Goal: Use online tool/utility: Utilize a website feature to perform a specific function

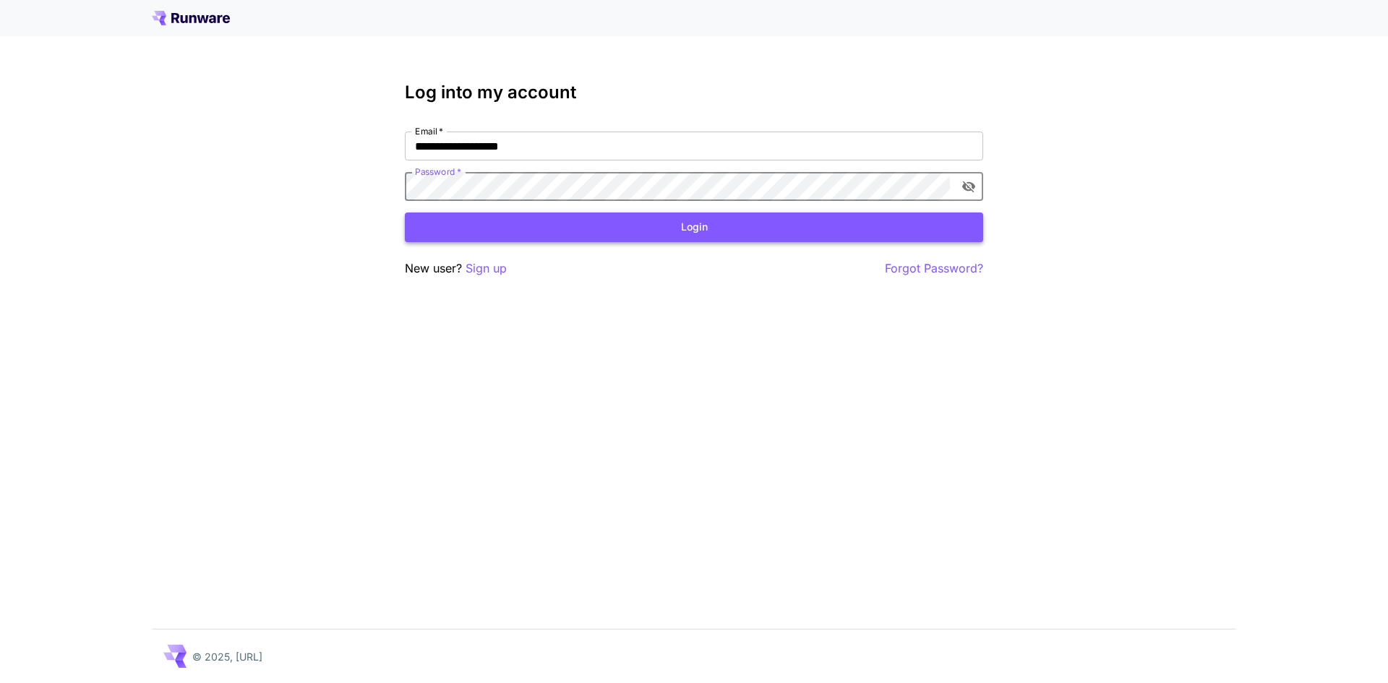
click at [563, 223] on button "Login" at bounding box center [694, 228] width 578 height 30
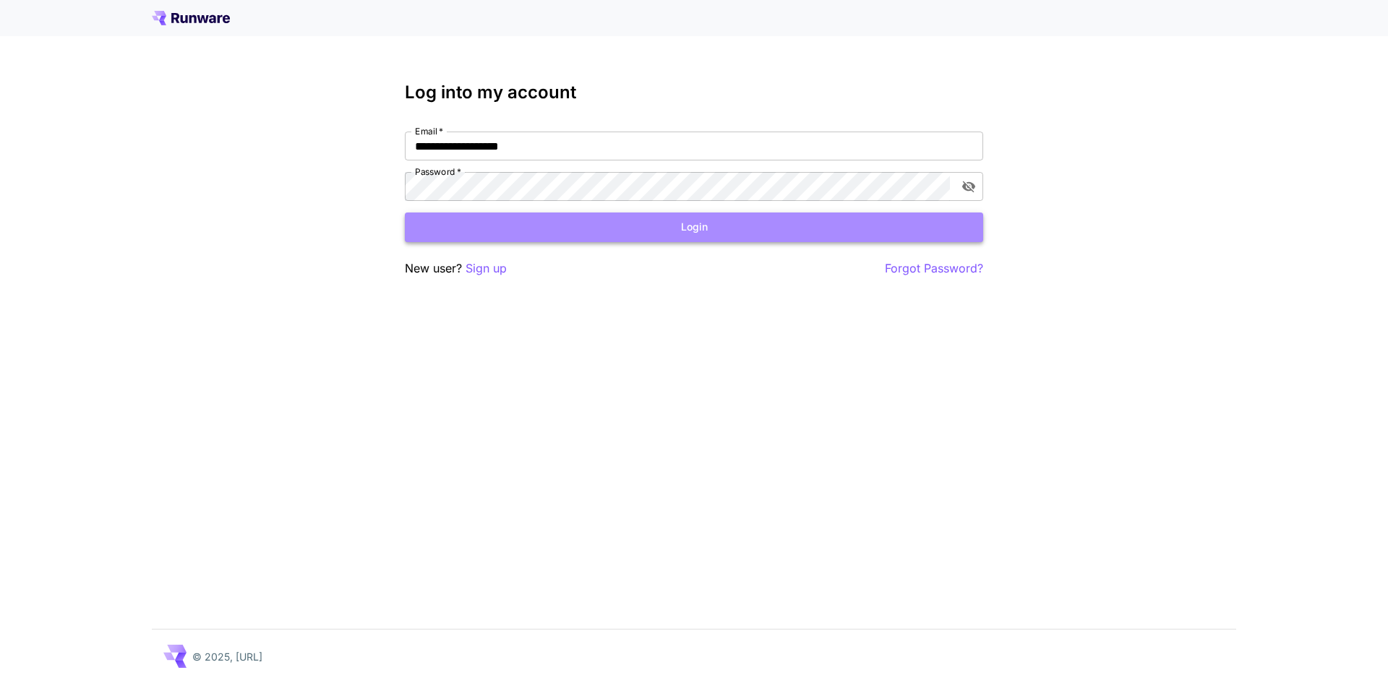
click at [707, 221] on button "Login" at bounding box center [694, 228] width 578 height 30
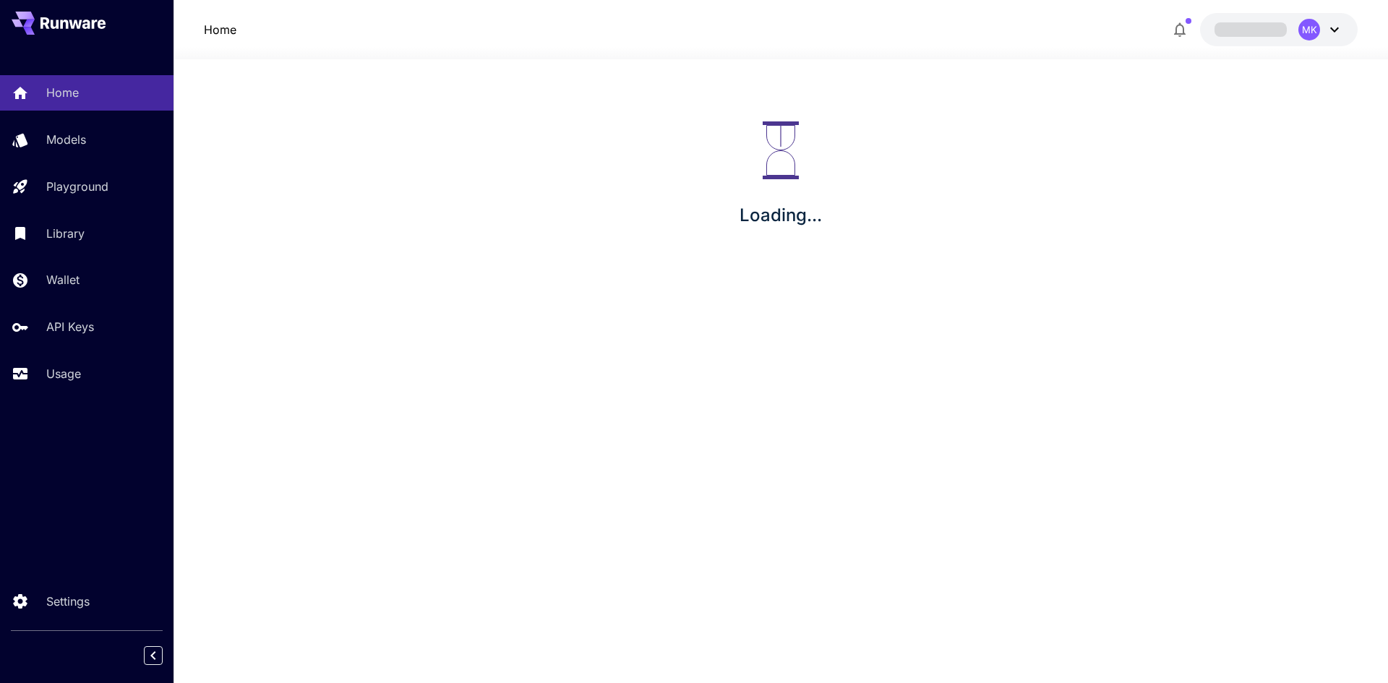
click at [1297, 30] on button "MK" at bounding box center [1279, 29] width 158 height 33
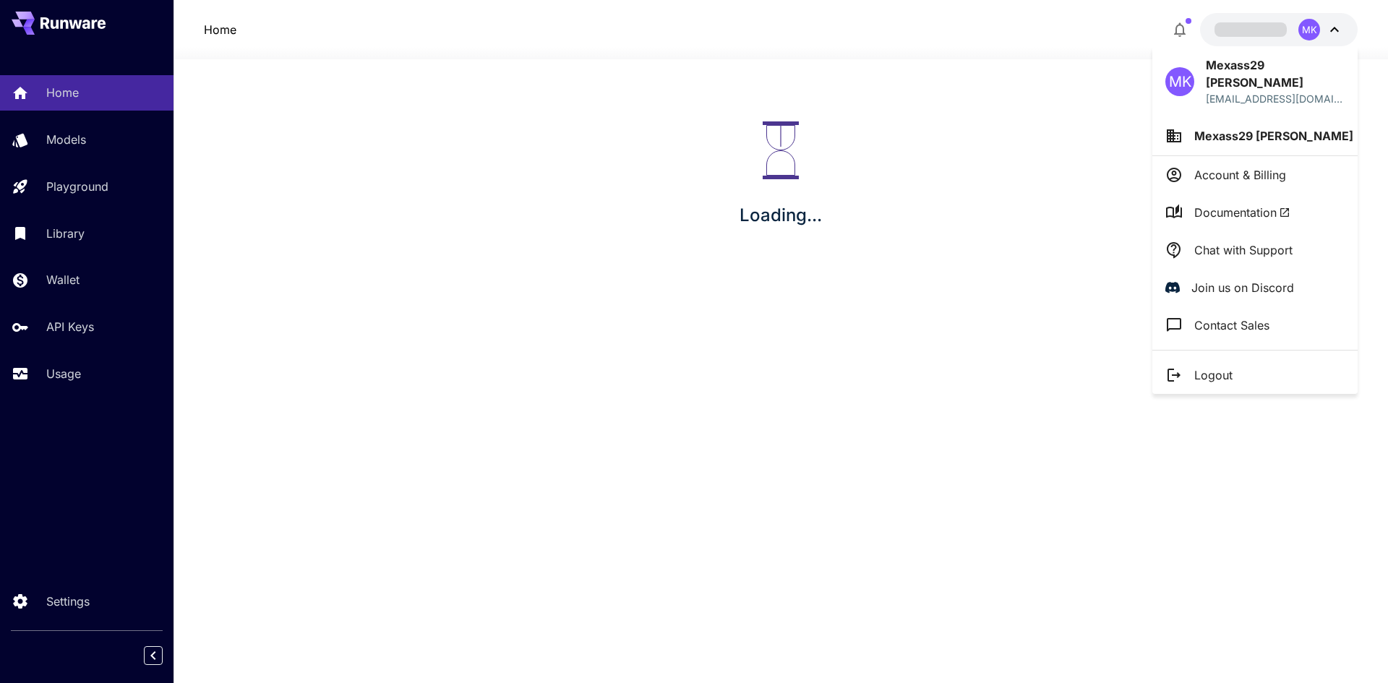
click at [1301, 33] on div at bounding box center [694, 341] width 1388 height 683
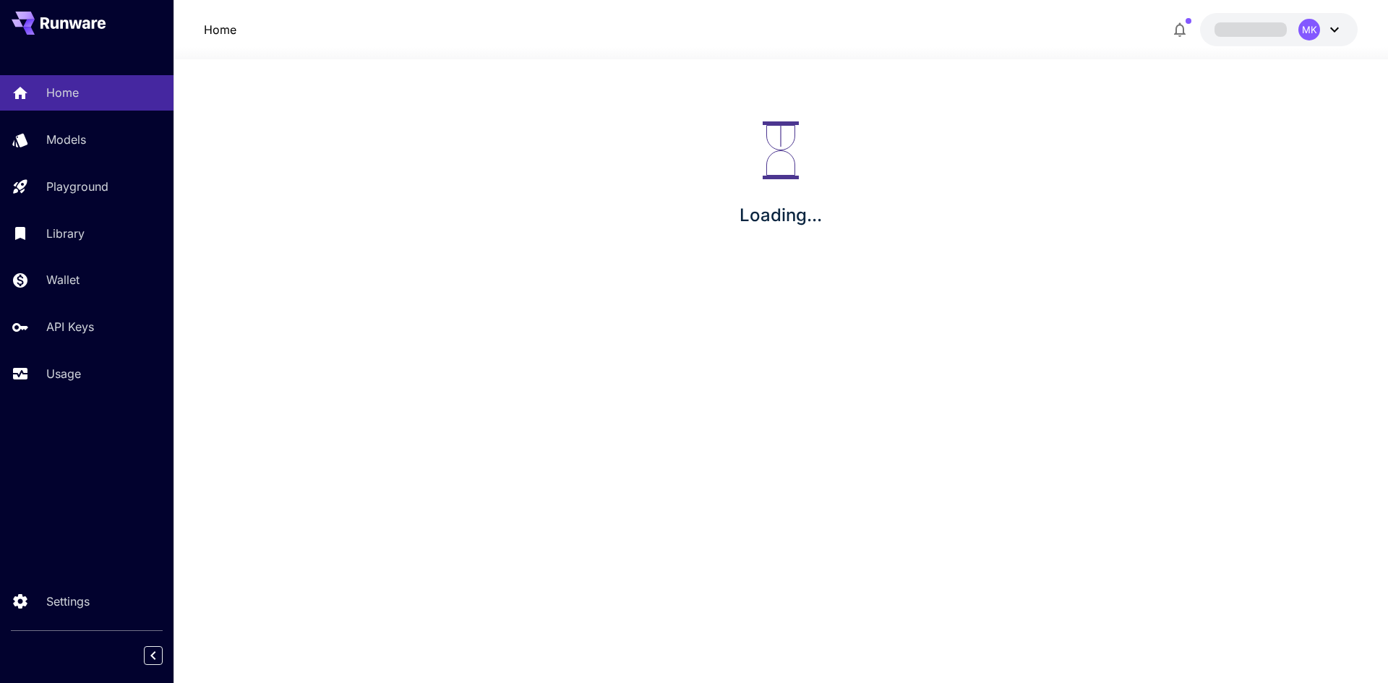
drag, startPoint x: 1330, startPoint y: 138, endPoint x: 1267, endPoint y: 140, distance: 63.7
click at [1330, 139] on div "Loading..." at bounding box center [781, 174] width 1215 height 231
click at [105, 150] on link "Models" at bounding box center [87, 139] width 174 height 35
click at [103, 99] on div "Home" at bounding box center [105, 92] width 113 height 17
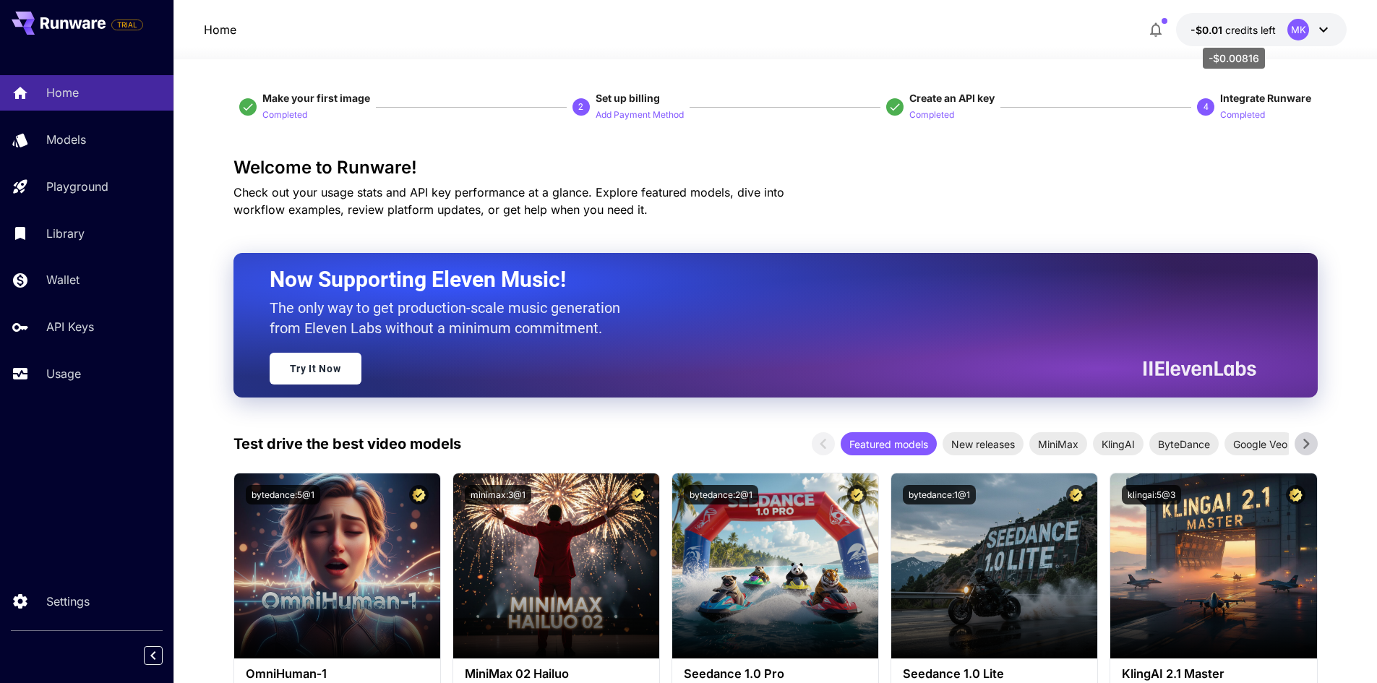
click at [1201, 34] on span "-$0.01" at bounding box center [1208, 30] width 35 height 12
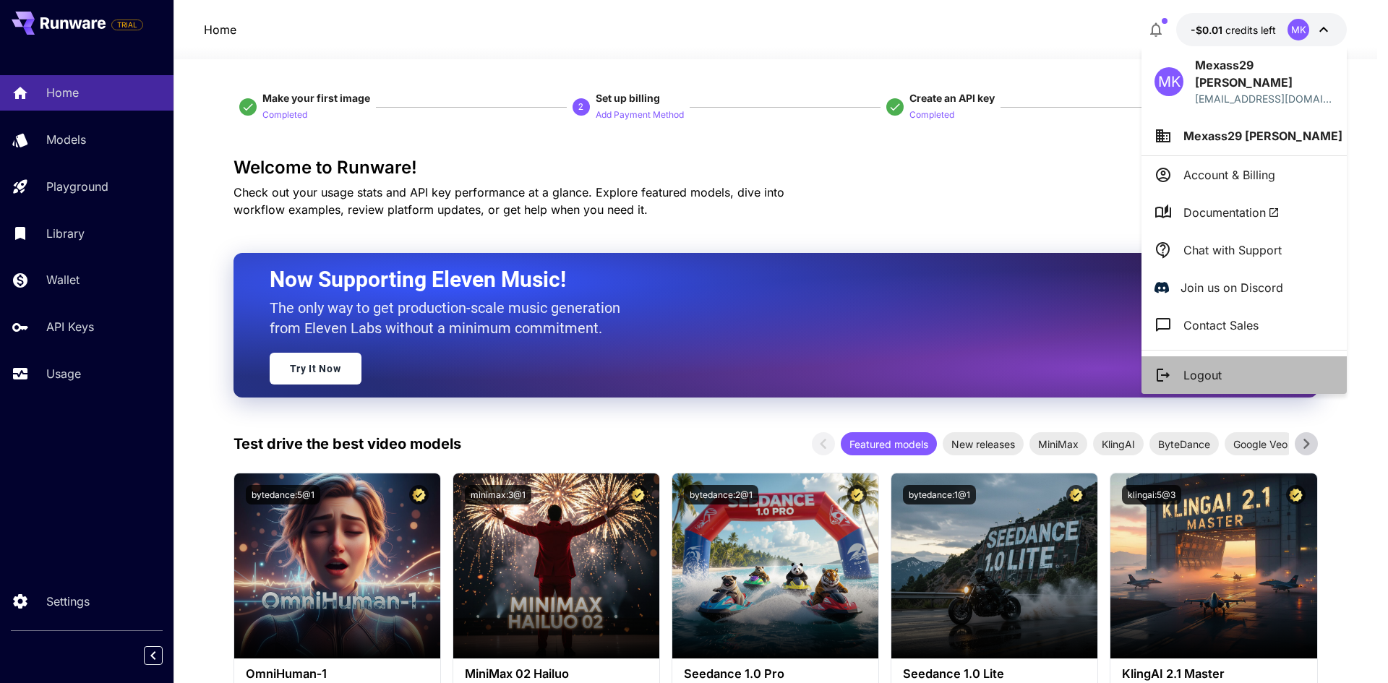
click at [1214, 367] on p "Logout" at bounding box center [1203, 375] width 38 height 17
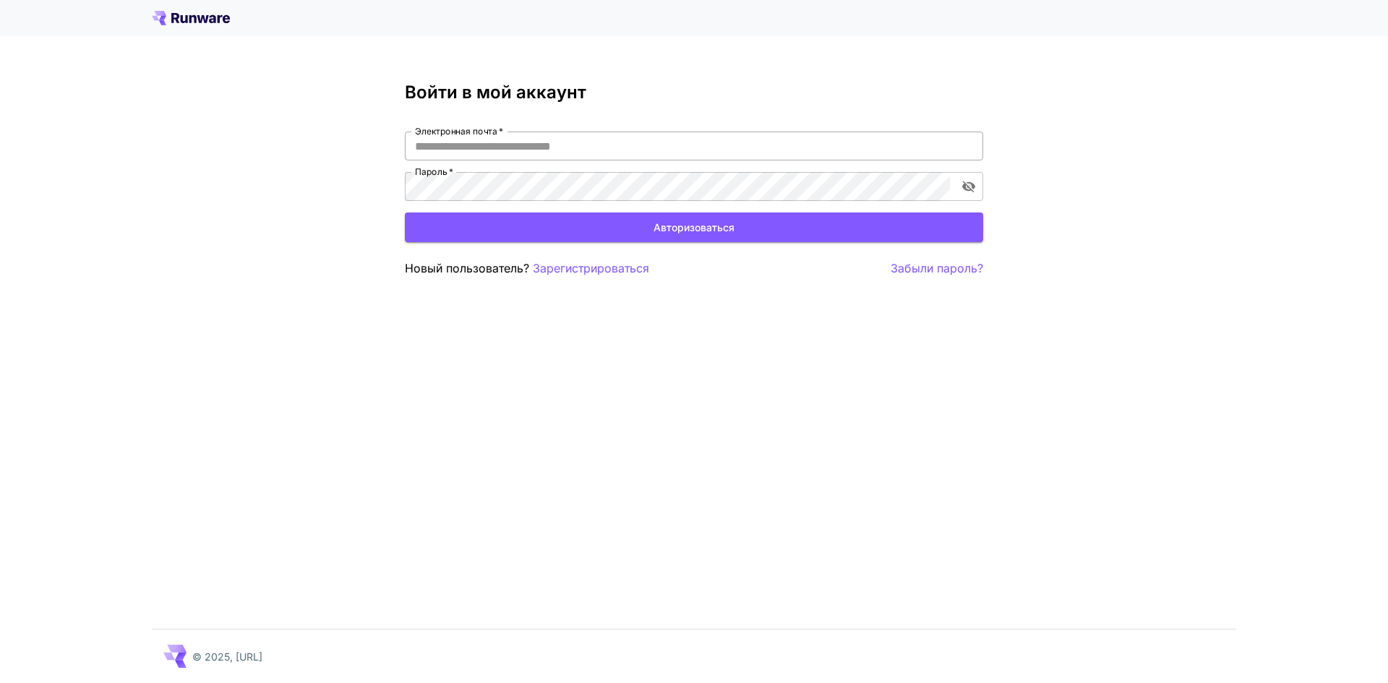
drag, startPoint x: 0, startPoint y: 0, endPoint x: 579, endPoint y: 148, distance: 597.8
click at [579, 148] on input "Электронная почта   *" at bounding box center [694, 146] width 578 height 29
type input "**********"
click at [535, 227] on button "Авторизоваться" at bounding box center [694, 228] width 578 height 30
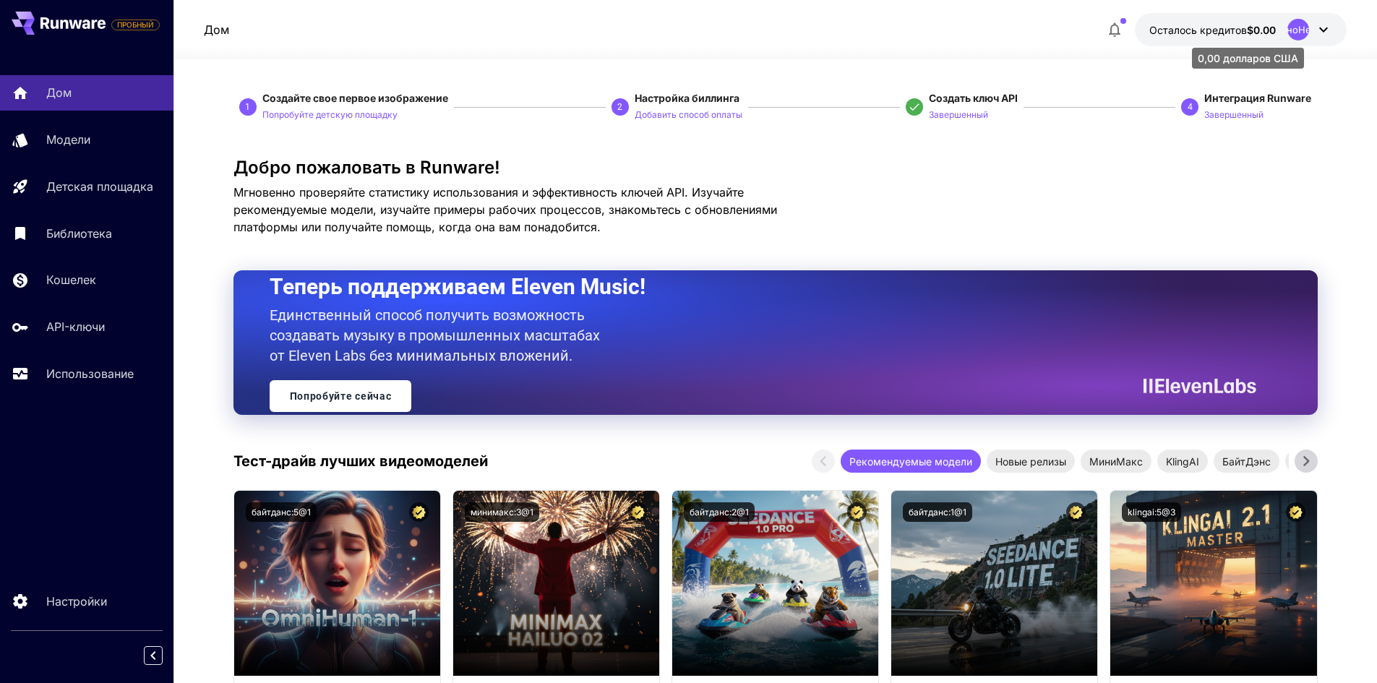
click at [1188, 36] on p "Осталось кредитов $0.00" at bounding box center [1213, 29] width 127 height 15
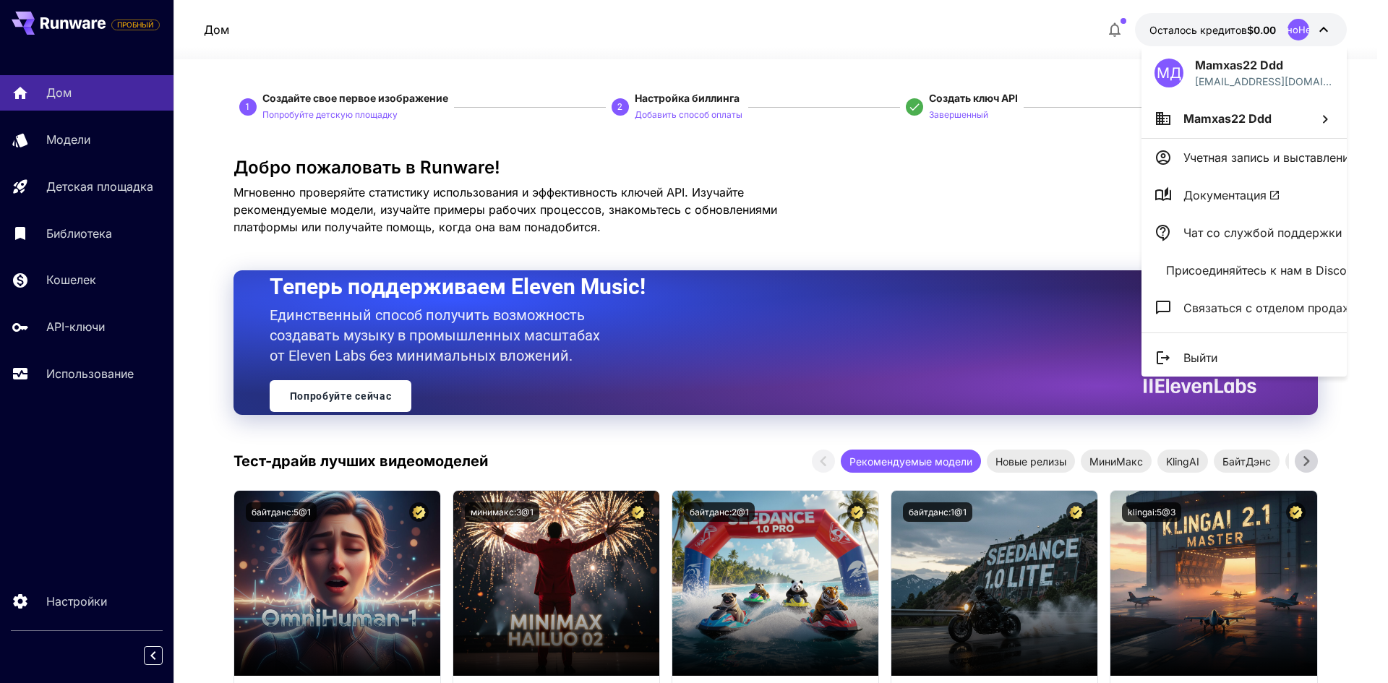
click at [1255, 307] on font "Связаться с отделом продаж" at bounding box center [1268, 308] width 168 height 14
click at [1227, 228] on font "Чат со службой поддержки" at bounding box center [1263, 233] width 158 height 14
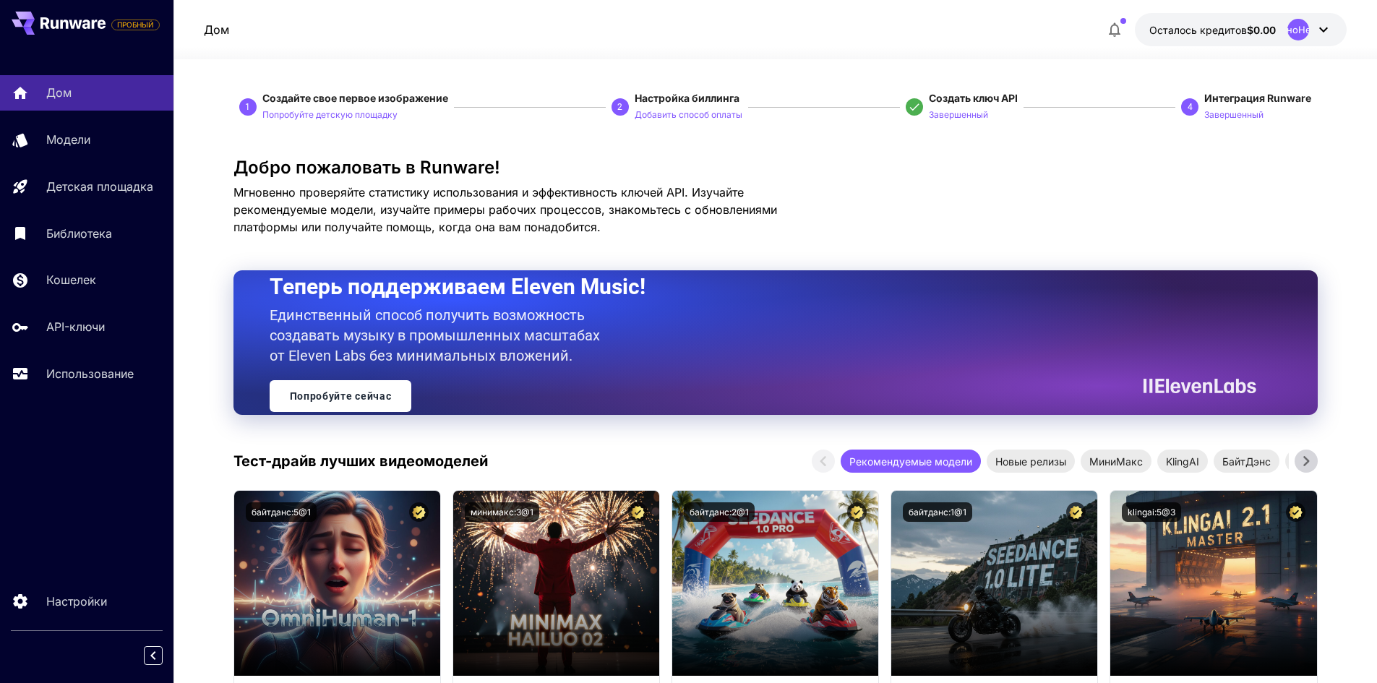
click at [1187, 35] on font "Осталось кредитов" at bounding box center [1199, 30] width 98 height 12
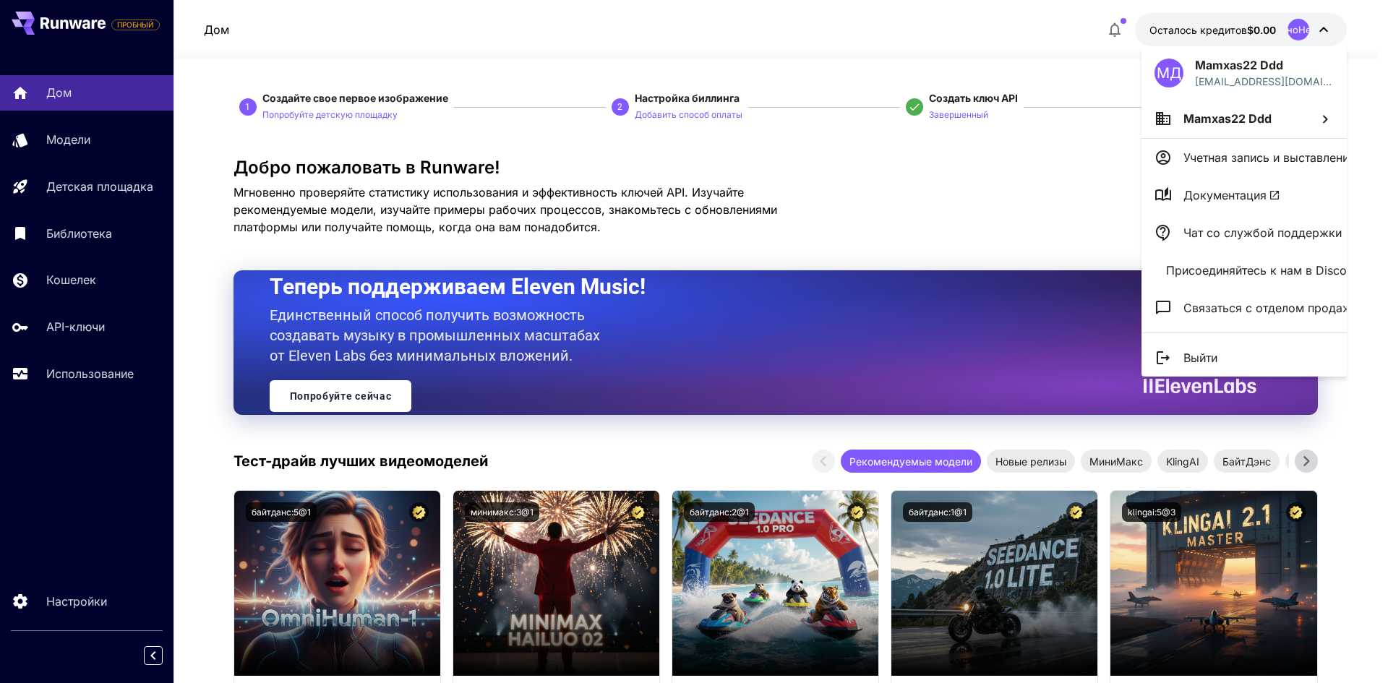
click at [1244, 240] on p "Чат со службой поддержки" at bounding box center [1263, 232] width 158 height 17
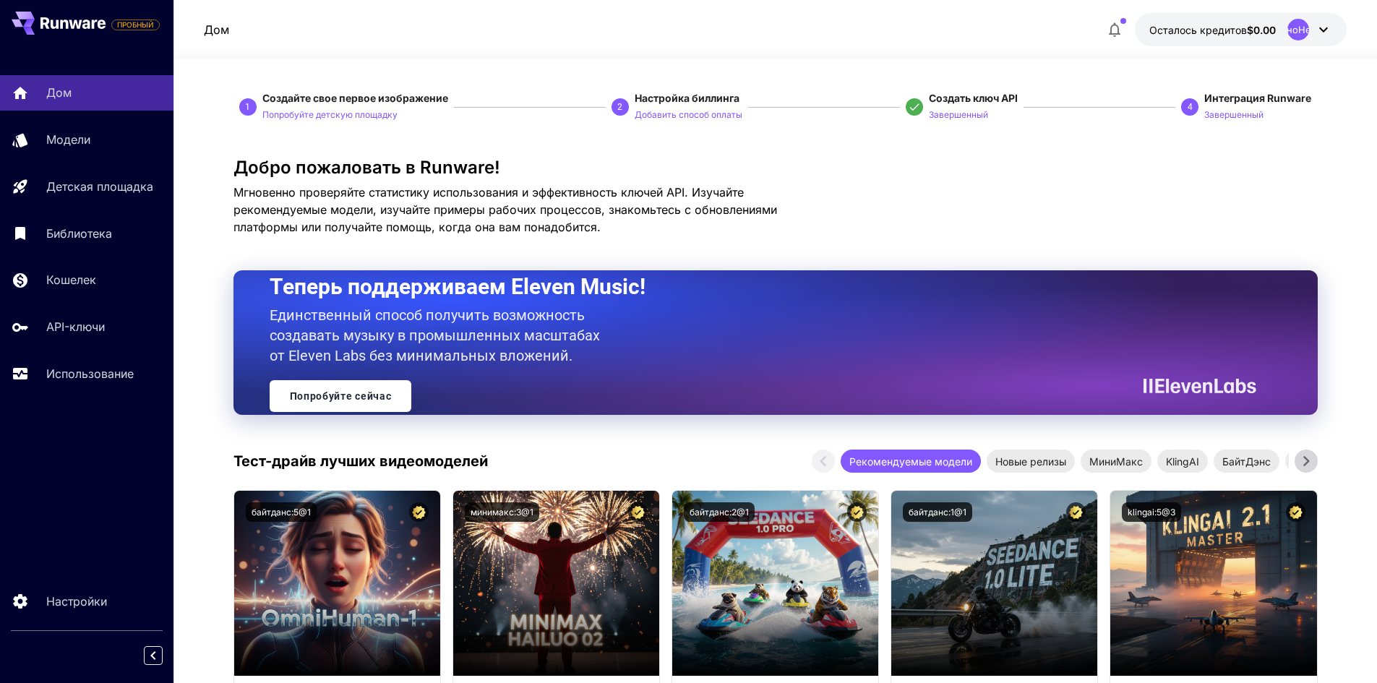
click at [932, 219] on div "Добро пожаловать в Runware! Мгновенно проверяйте статистику использования и эфф…" at bounding box center [776, 197] width 1085 height 78
click at [107, 208] on div "Дом Модели Детская площадка Библиотека Кошелек API-ключи Использование" at bounding box center [87, 233] width 174 height 316
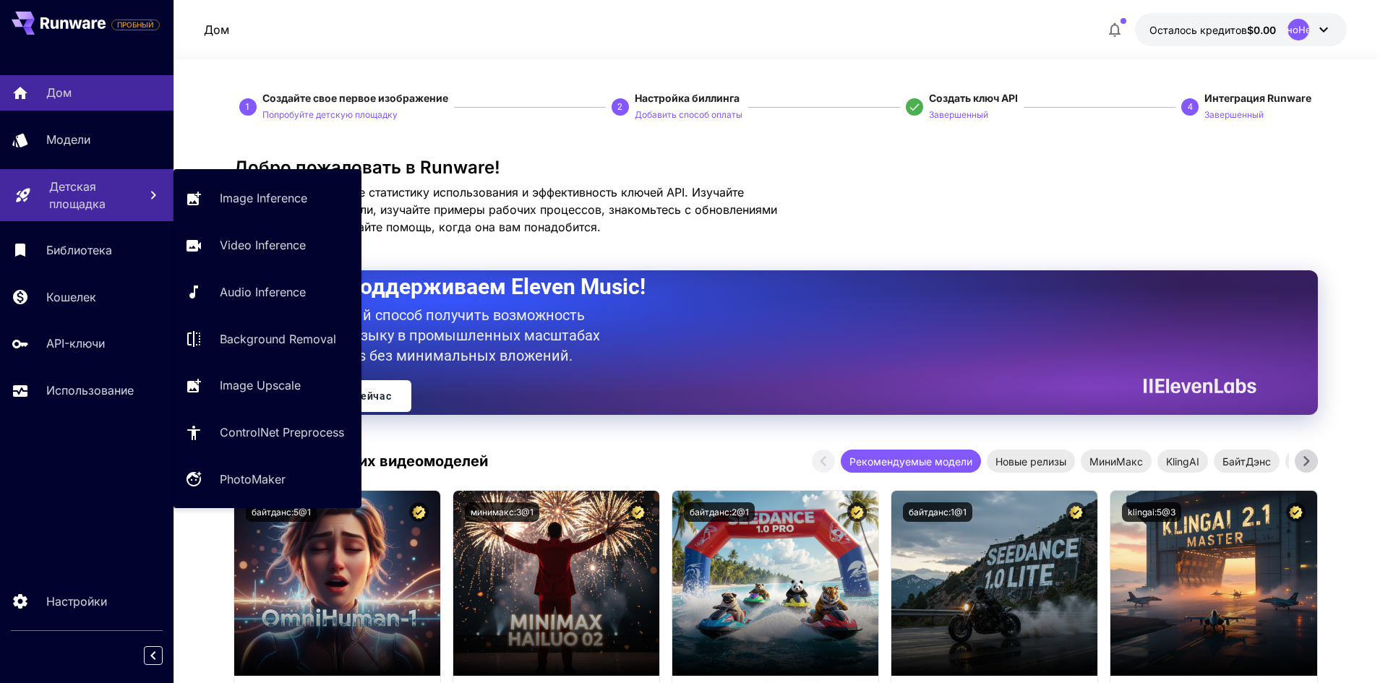
click at [111, 191] on p "Детская площадка" at bounding box center [88, 195] width 78 height 35
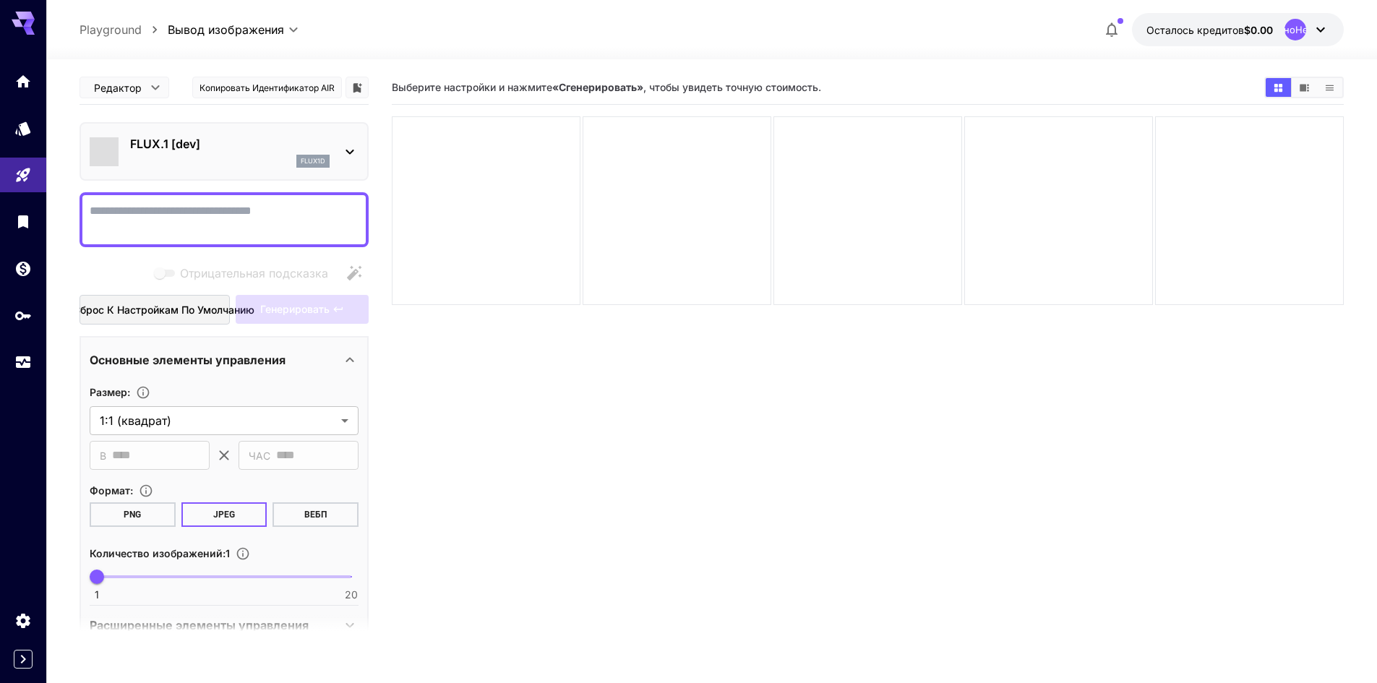
click at [1285, 34] on div "НеопределеноНеопределено" at bounding box center [1307, 30] width 45 height 22
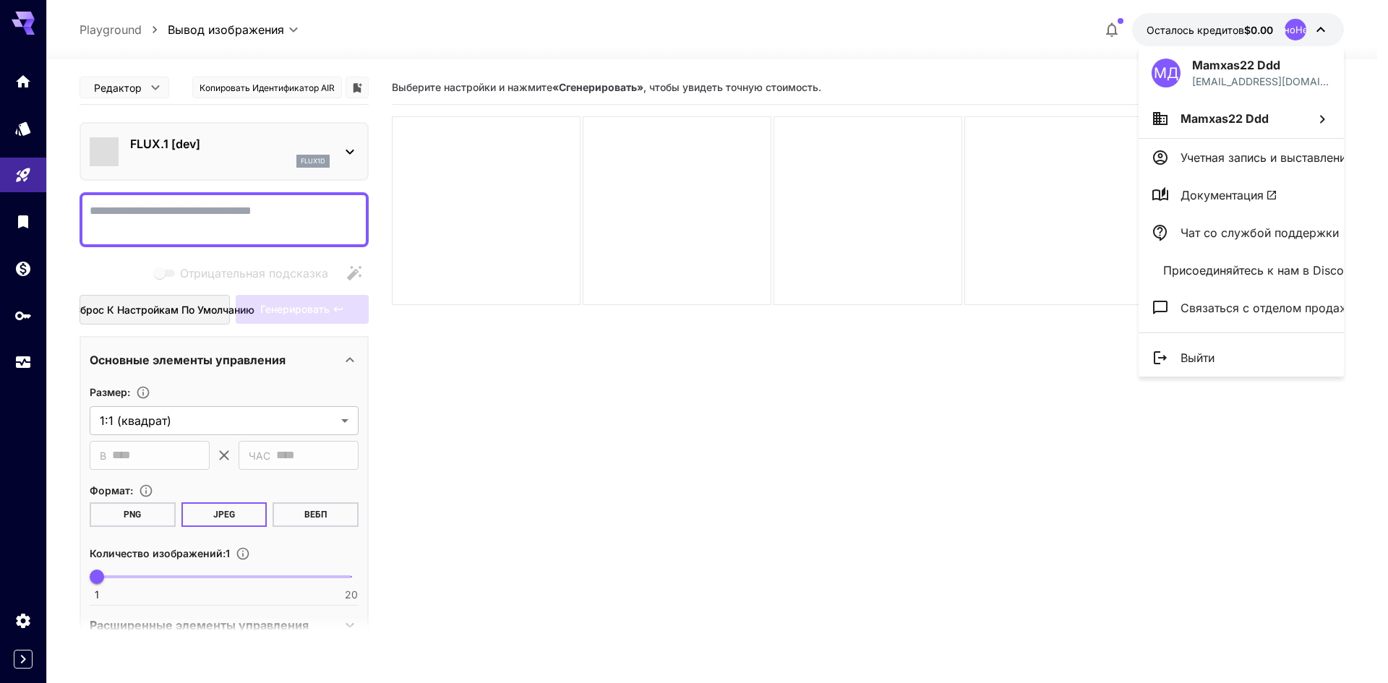
click at [1250, 359] on li "Выйти" at bounding box center [1241, 358] width 205 height 38
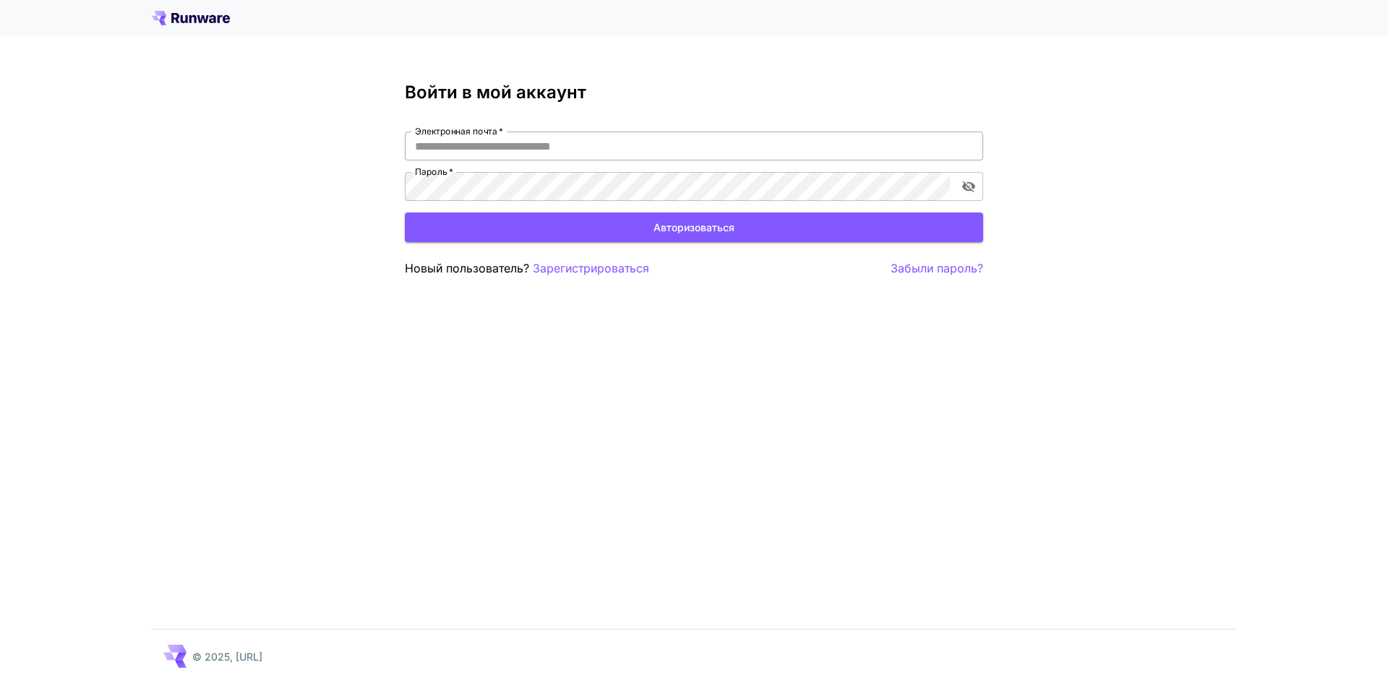
click at [529, 152] on input "Электронная почта   *" at bounding box center [694, 146] width 578 height 29
type input "**********"
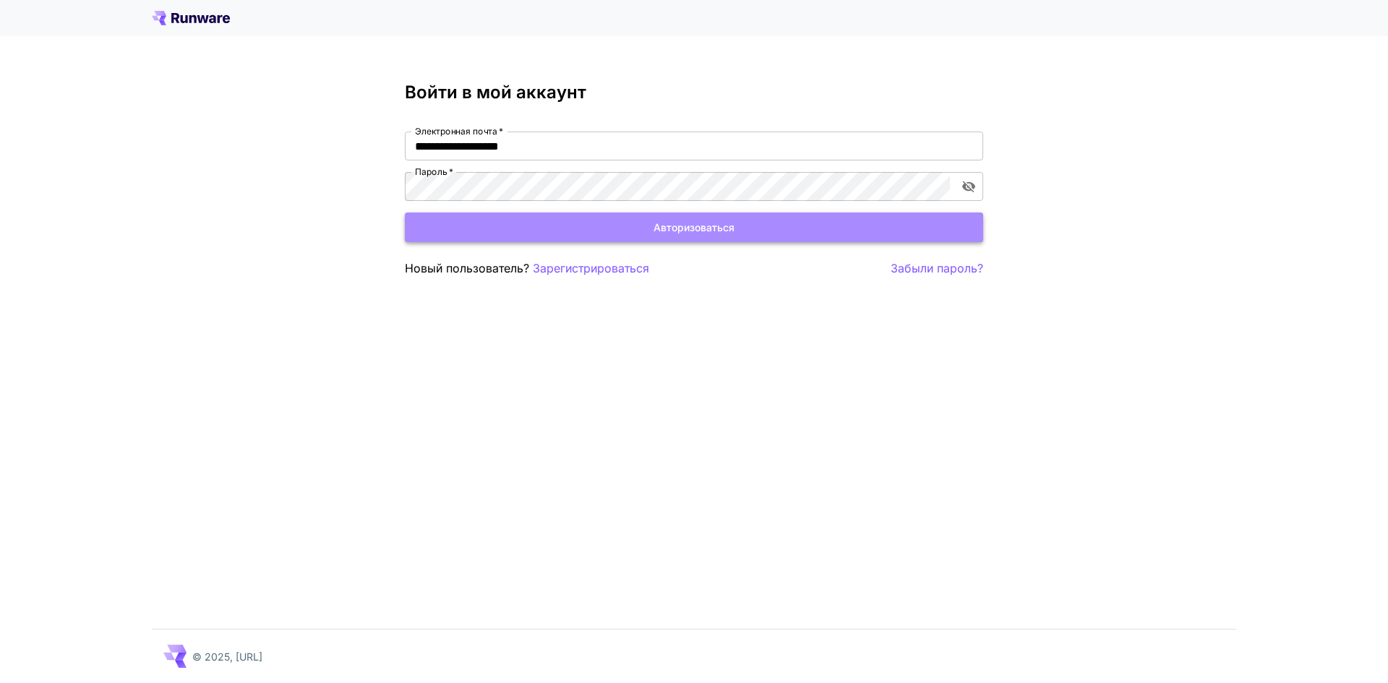
click at [552, 226] on button "Авторизоваться" at bounding box center [694, 228] width 578 height 30
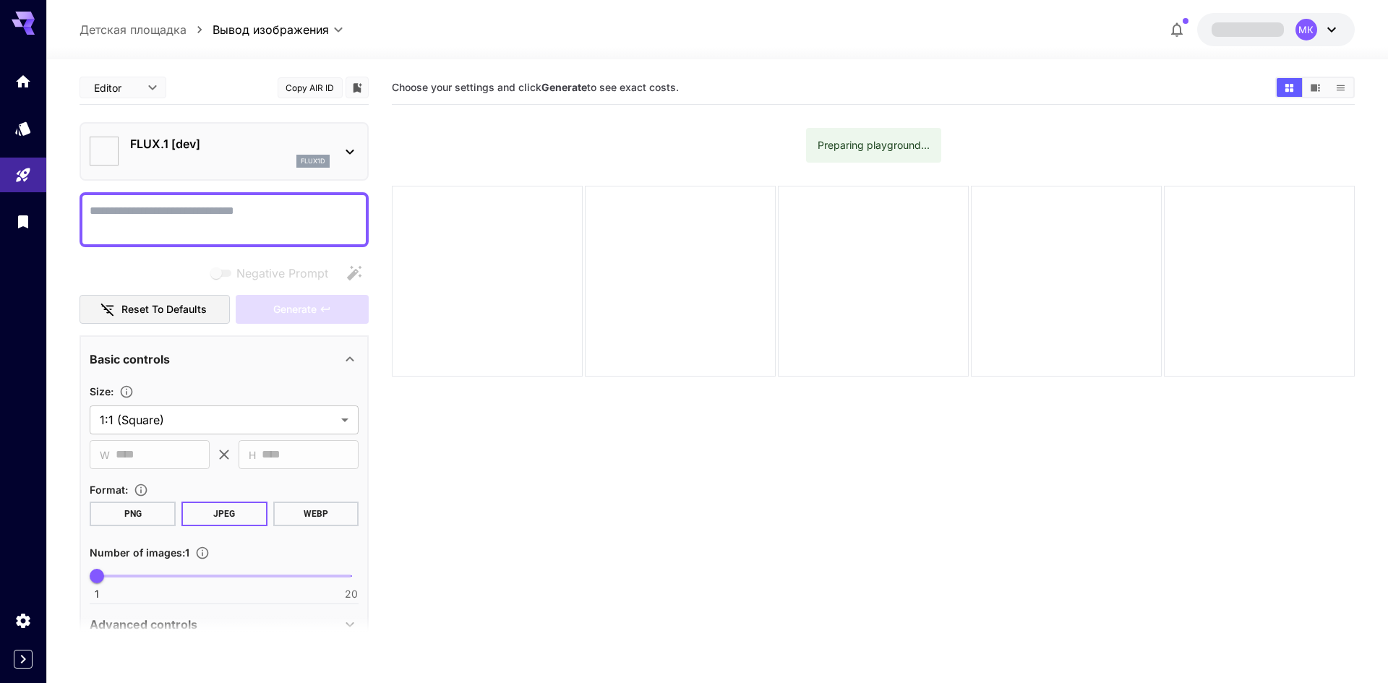
type input "**********"
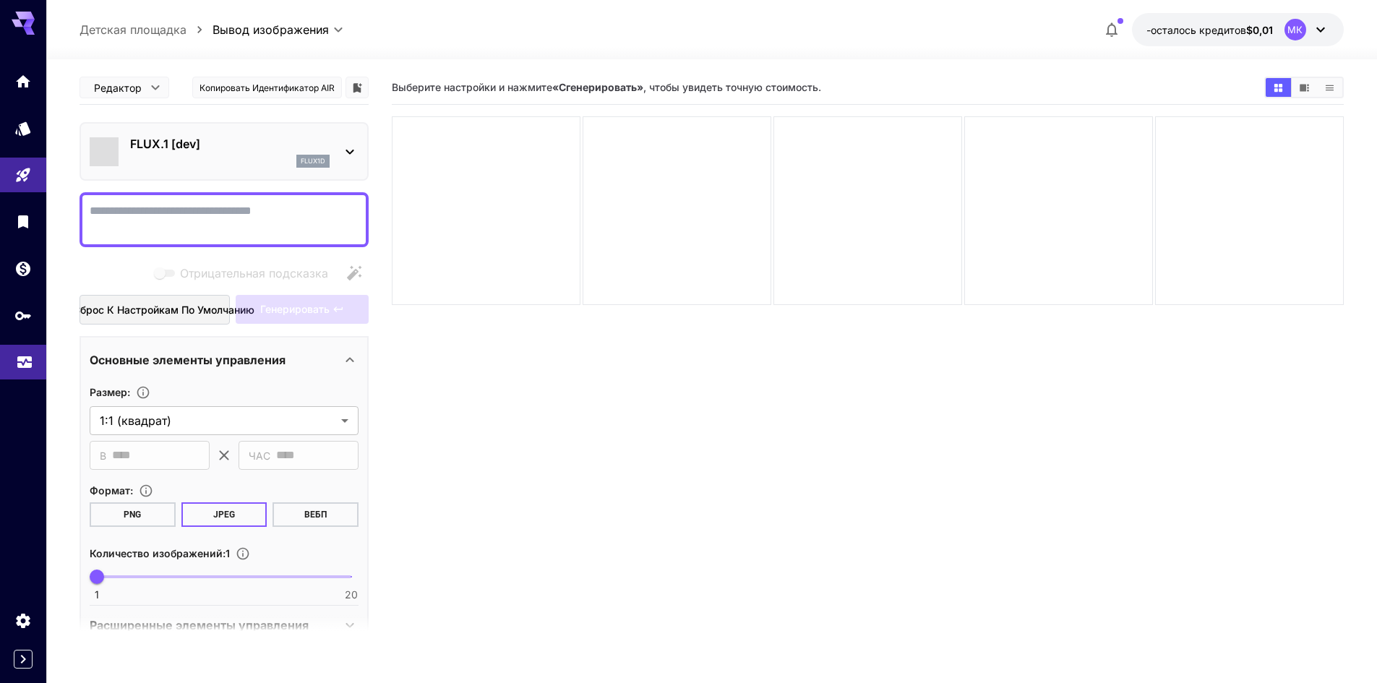
click at [16, 363] on icon "Использование" at bounding box center [24, 357] width 17 height 17
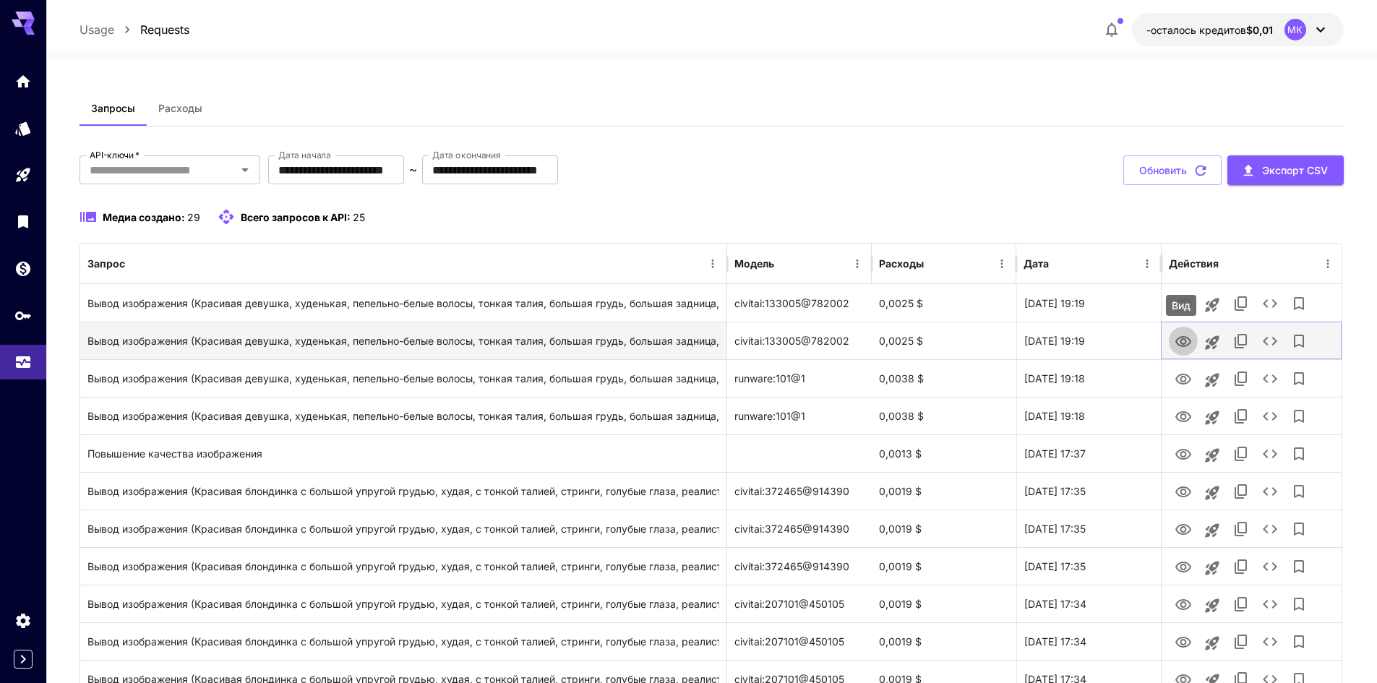
click at [1183, 336] on icon "Вид" at bounding box center [1183, 341] width 17 height 17
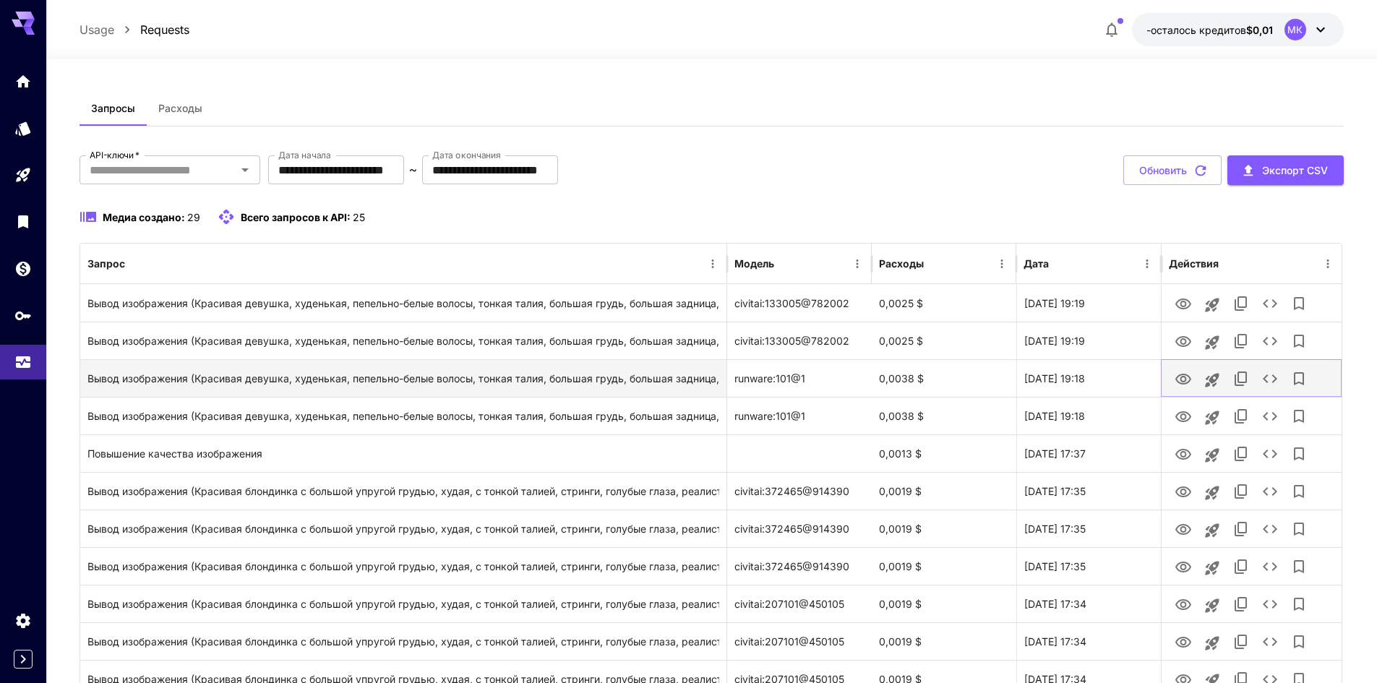
click at [1184, 387] on icon "Вид" at bounding box center [1183, 379] width 17 height 17
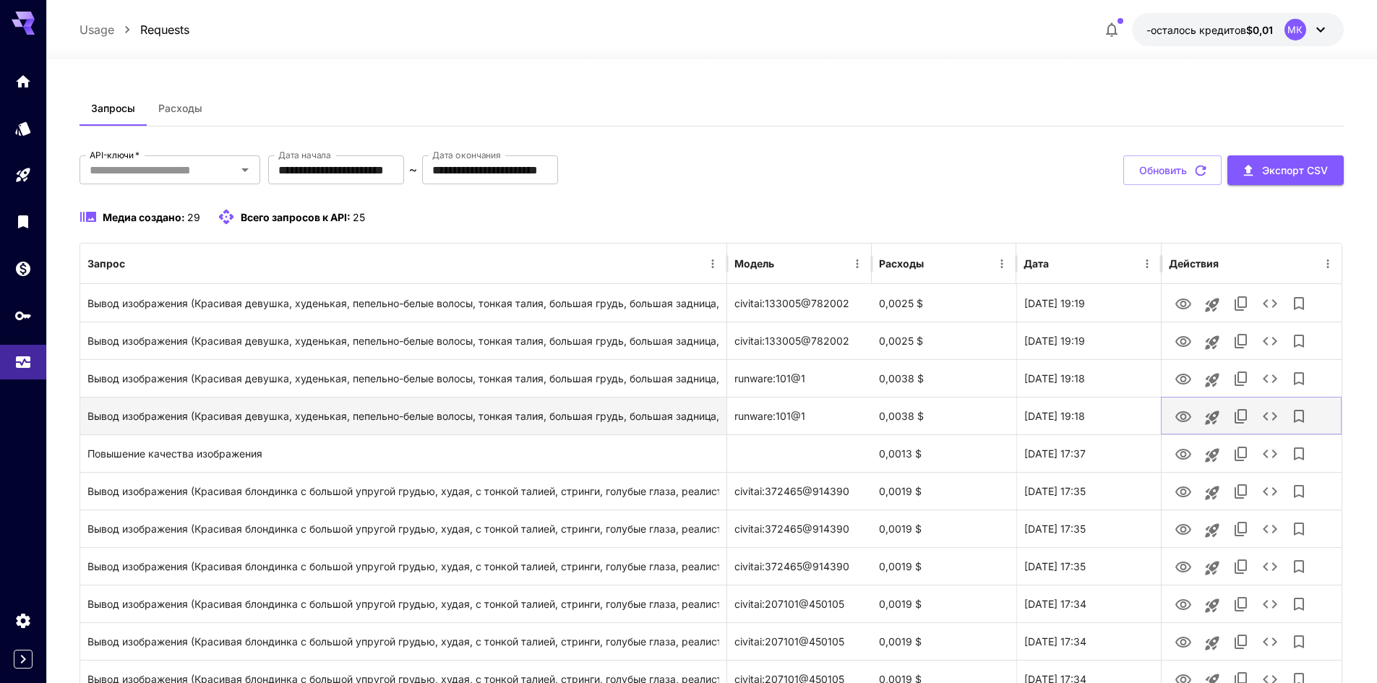
click at [1176, 428] on button "Вид" at bounding box center [1183, 416] width 29 height 30
click at [1176, 425] on icon "Вид" at bounding box center [1183, 417] width 17 height 17
